Goal: Find specific page/section: Find specific page/section

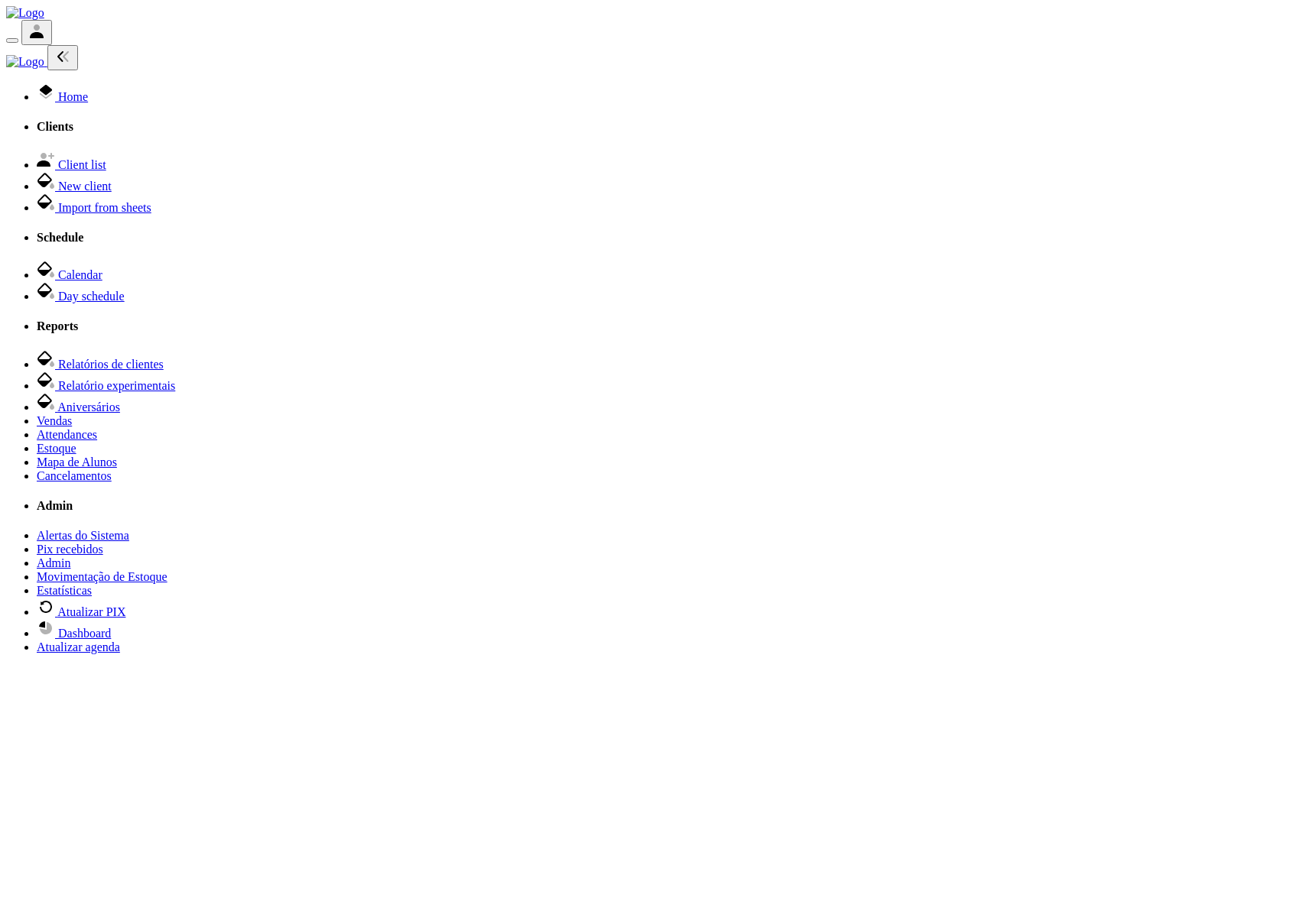
select select
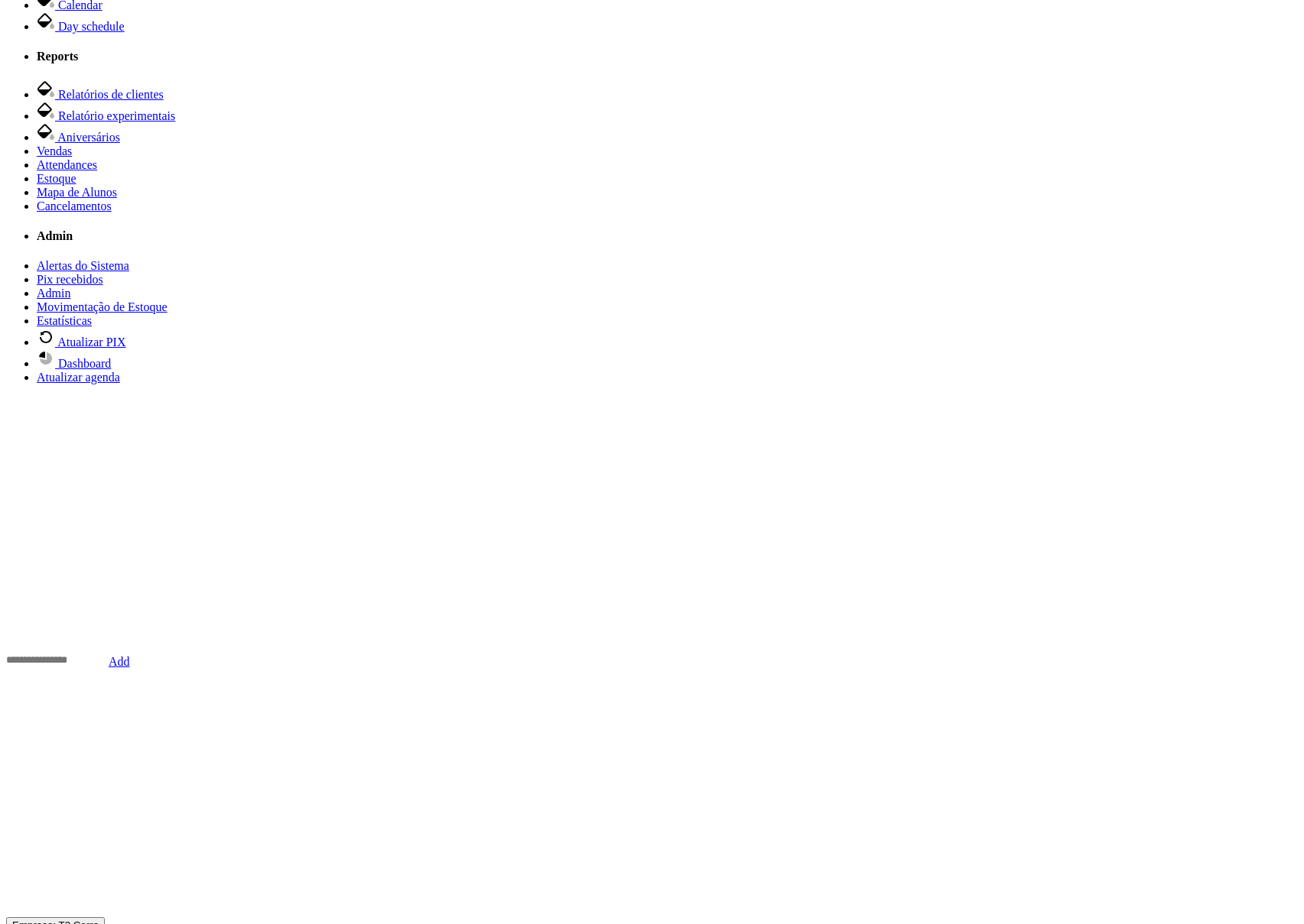
scroll to position [356, 0]
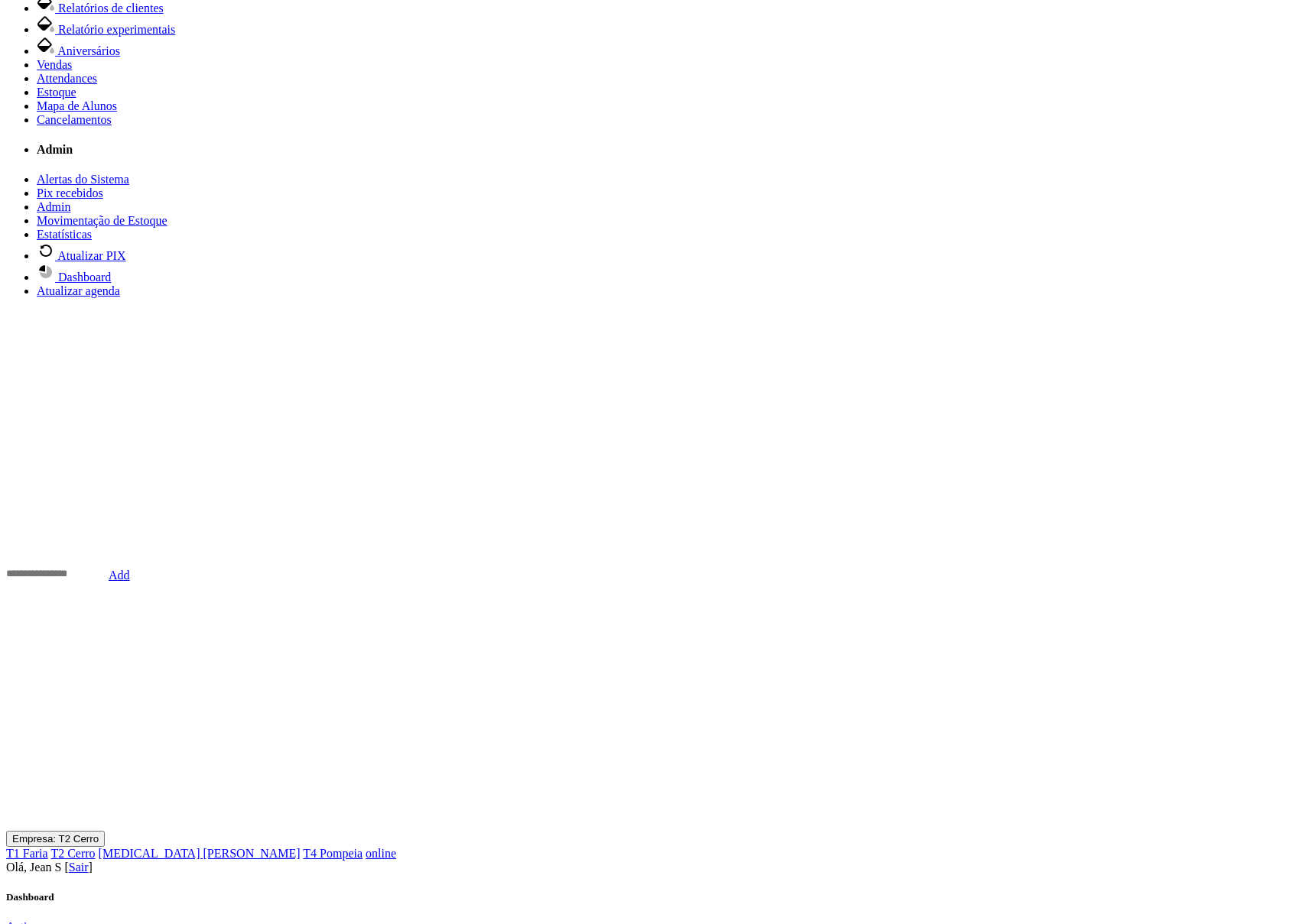
click at [114, 36] on span "Relatório experimentais" at bounding box center [117, 30] width 117 height 13
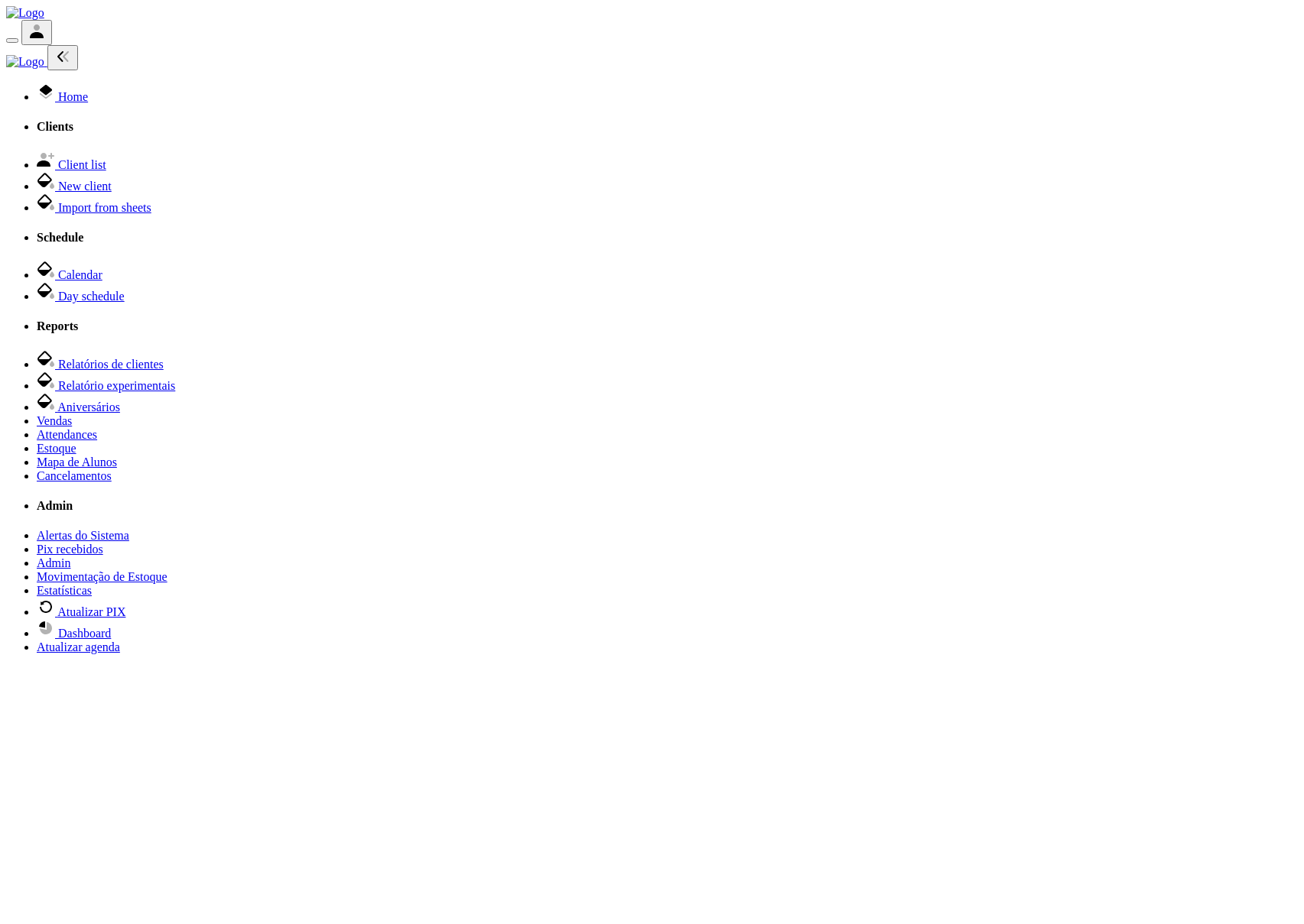
select select
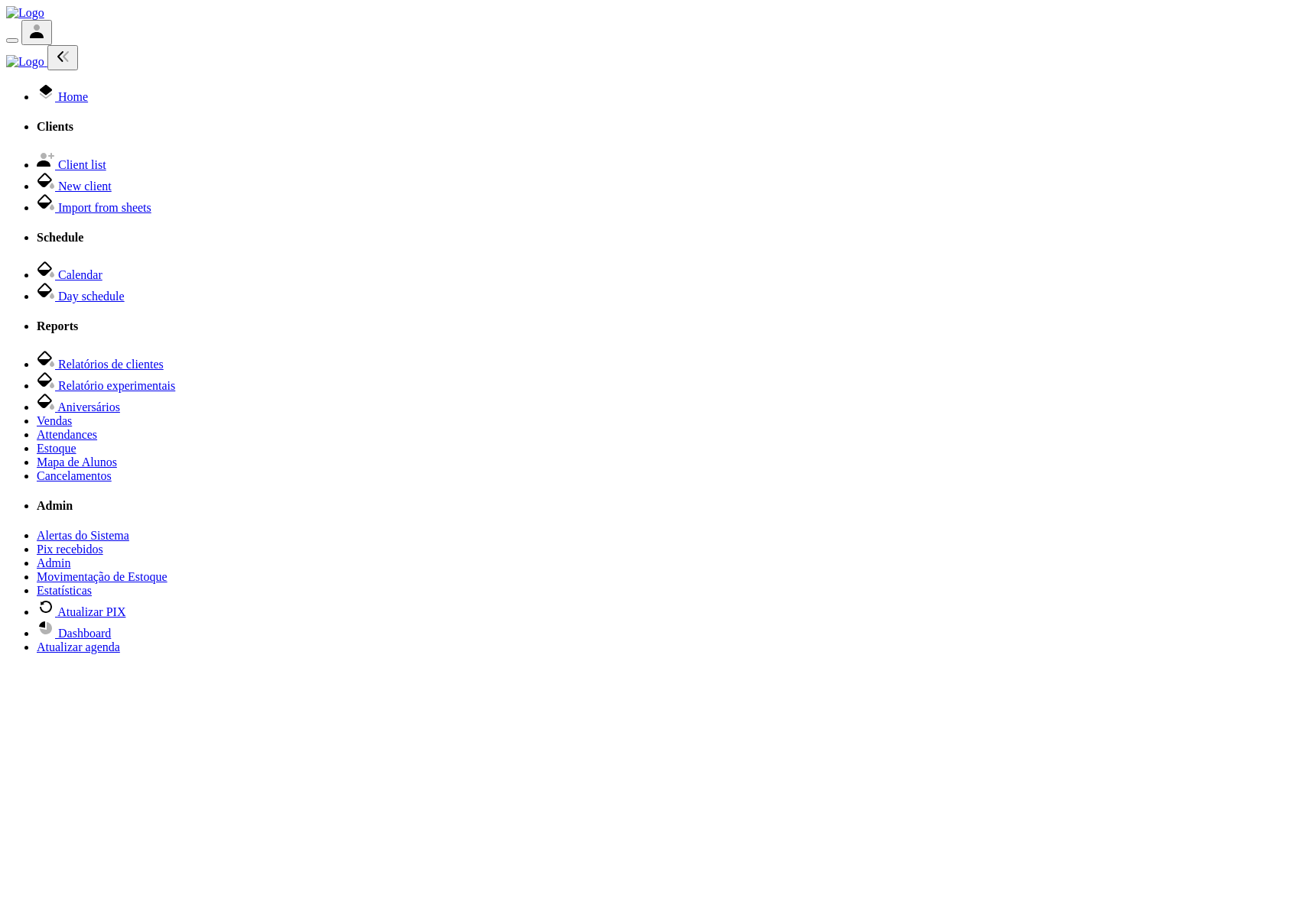
select select
